Goal: Task Accomplishment & Management: Use online tool/utility

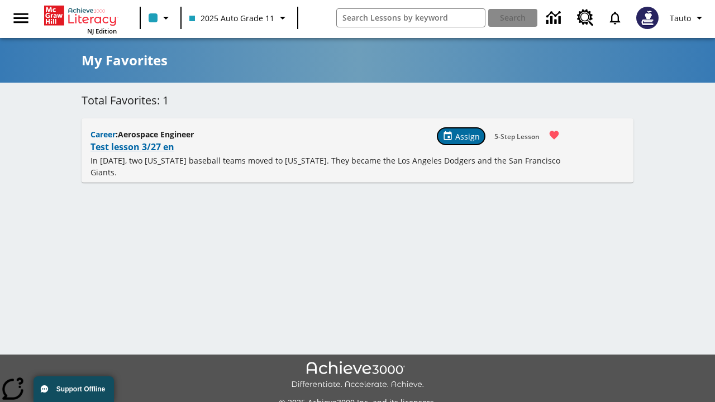
click at [462, 136] on span "Assign" at bounding box center [467, 137] width 25 height 12
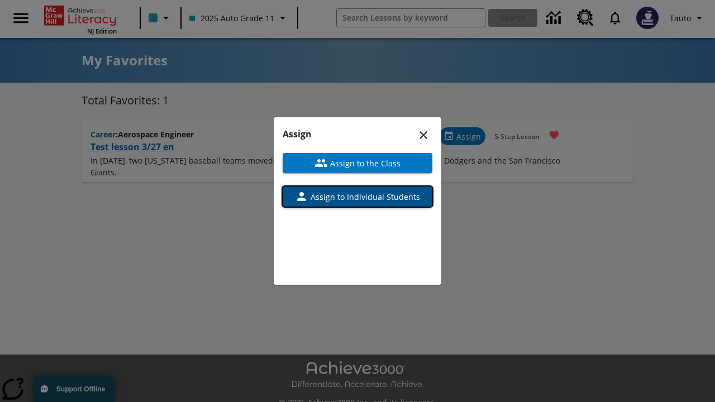
click at [358, 197] on span "Assign to Individual Students" at bounding box center [364, 197] width 112 height 12
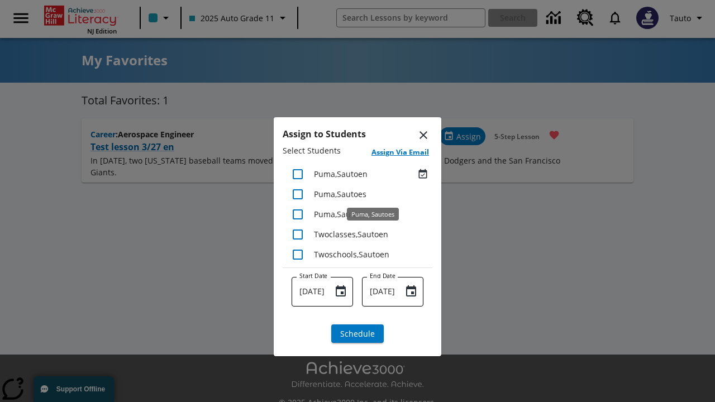
click at [298, 174] on input "checkbox" at bounding box center [297, 174] width 23 height 23
checkbox input "true"
